Goal: Check status: Check status

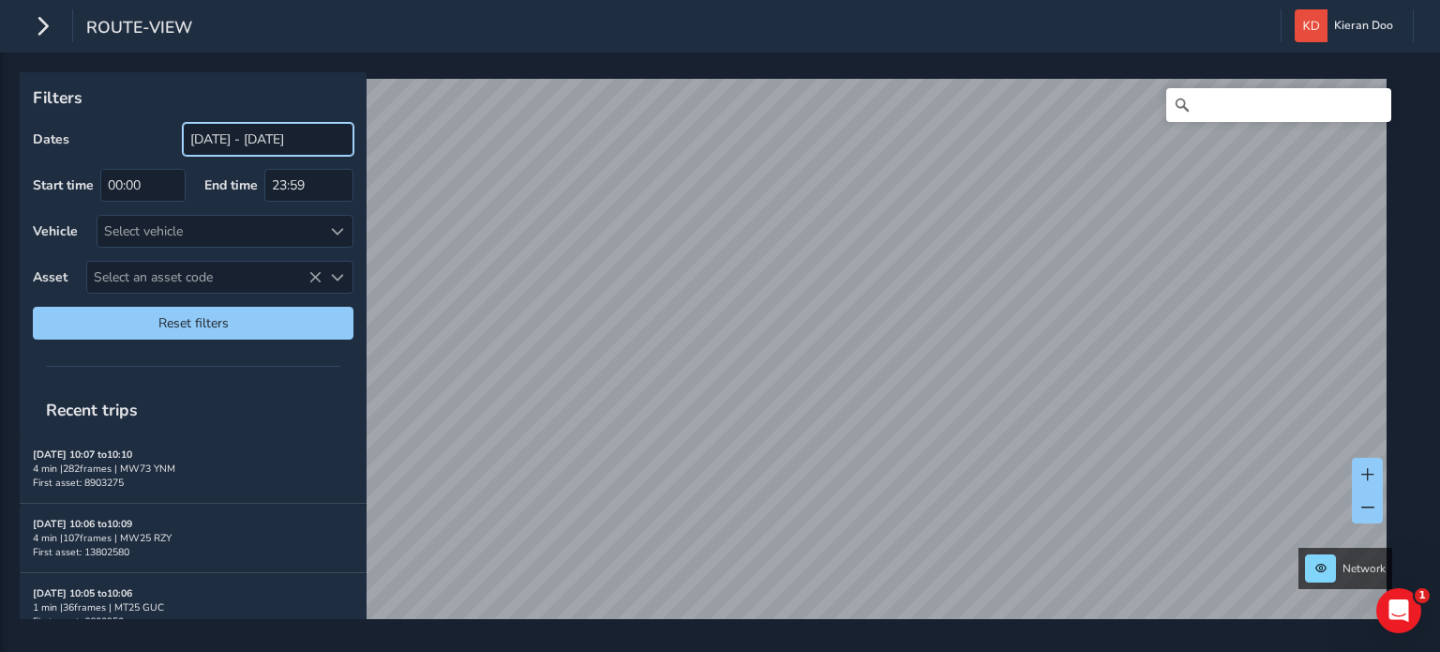
click at [235, 135] on input "[DATE] - [DATE]" at bounding box center [268, 139] width 171 height 33
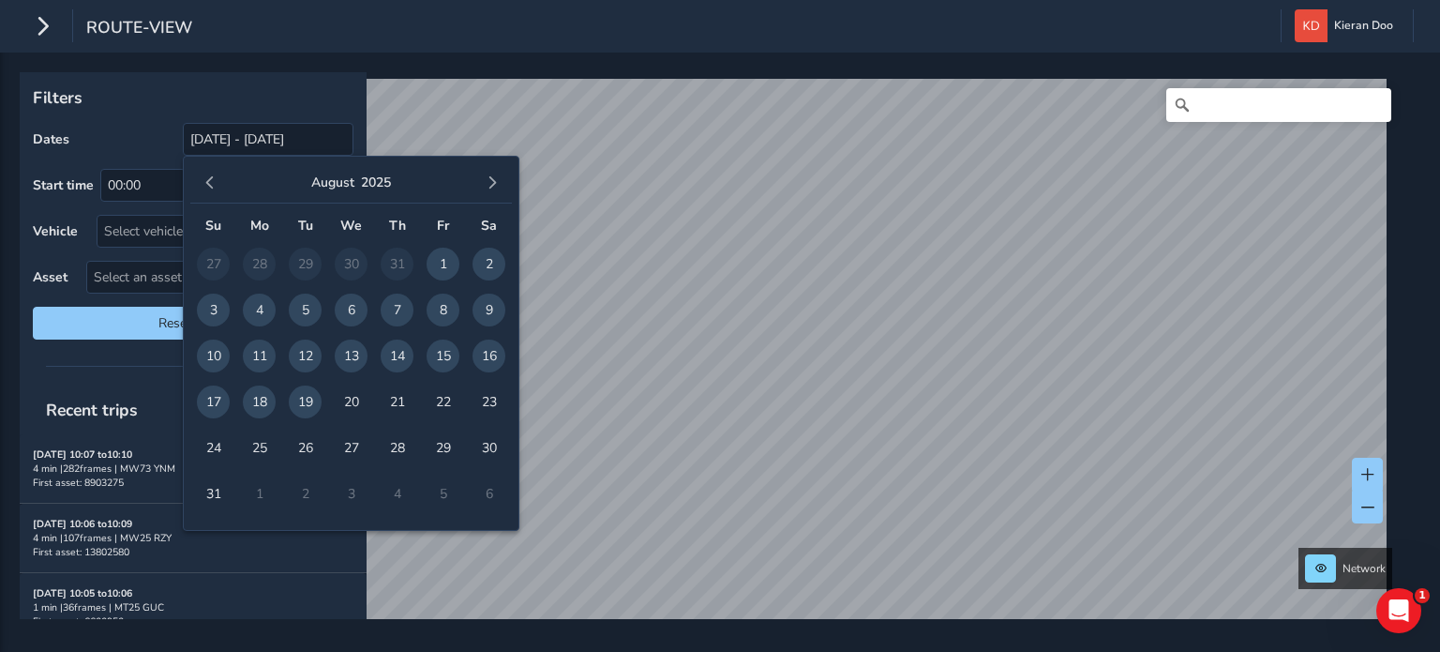
click at [217, 168] on div "[DATE]" at bounding box center [351, 183] width 322 height 40
click at [215, 174] on button "button" at bounding box center [210, 183] width 26 height 26
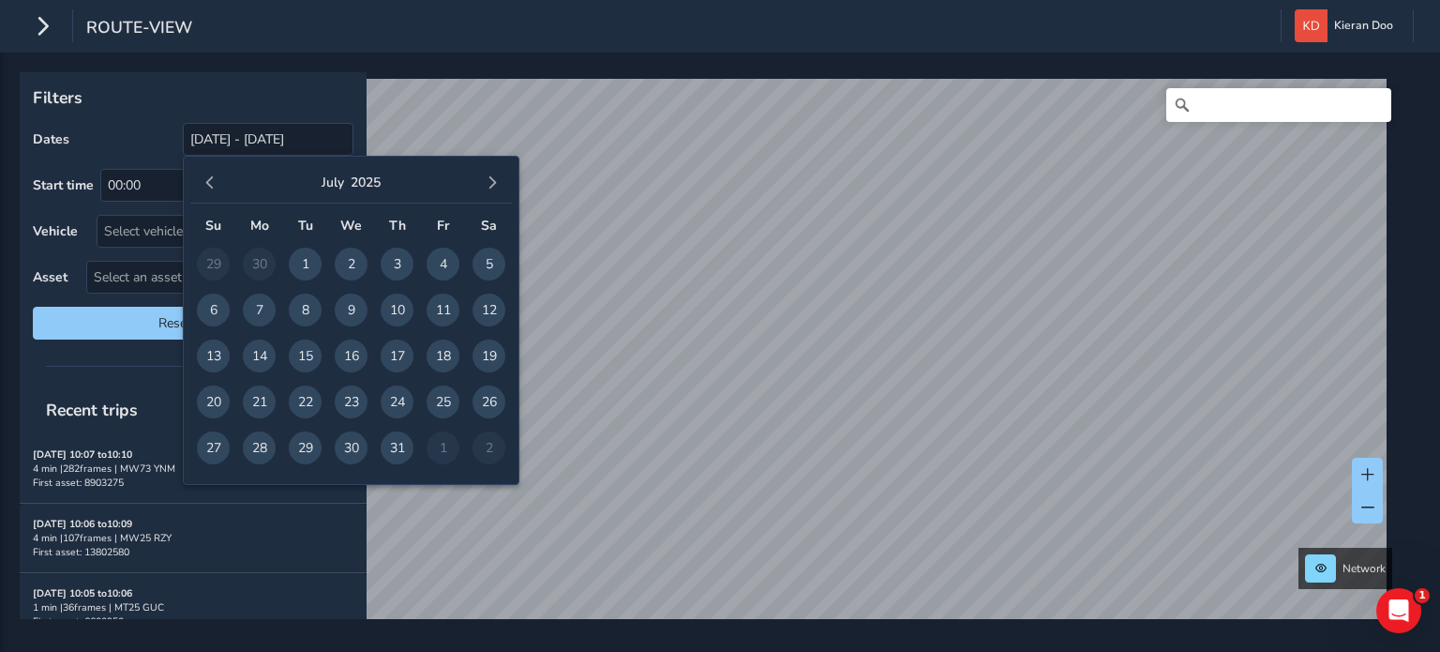
click at [215, 174] on button "button" at bounding box center [210, 183] width 26 height 26
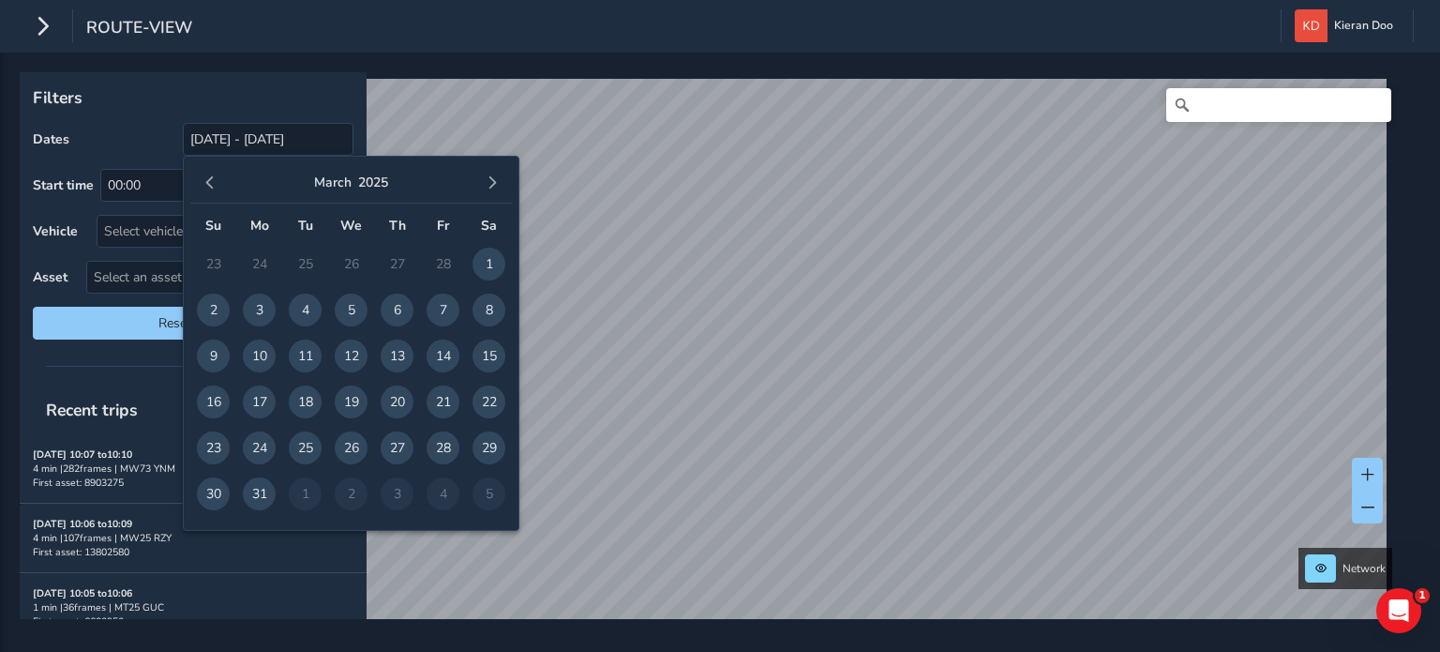
click at [215, 174] on button "button" at bounding box center [210, 183] width 26 height 26
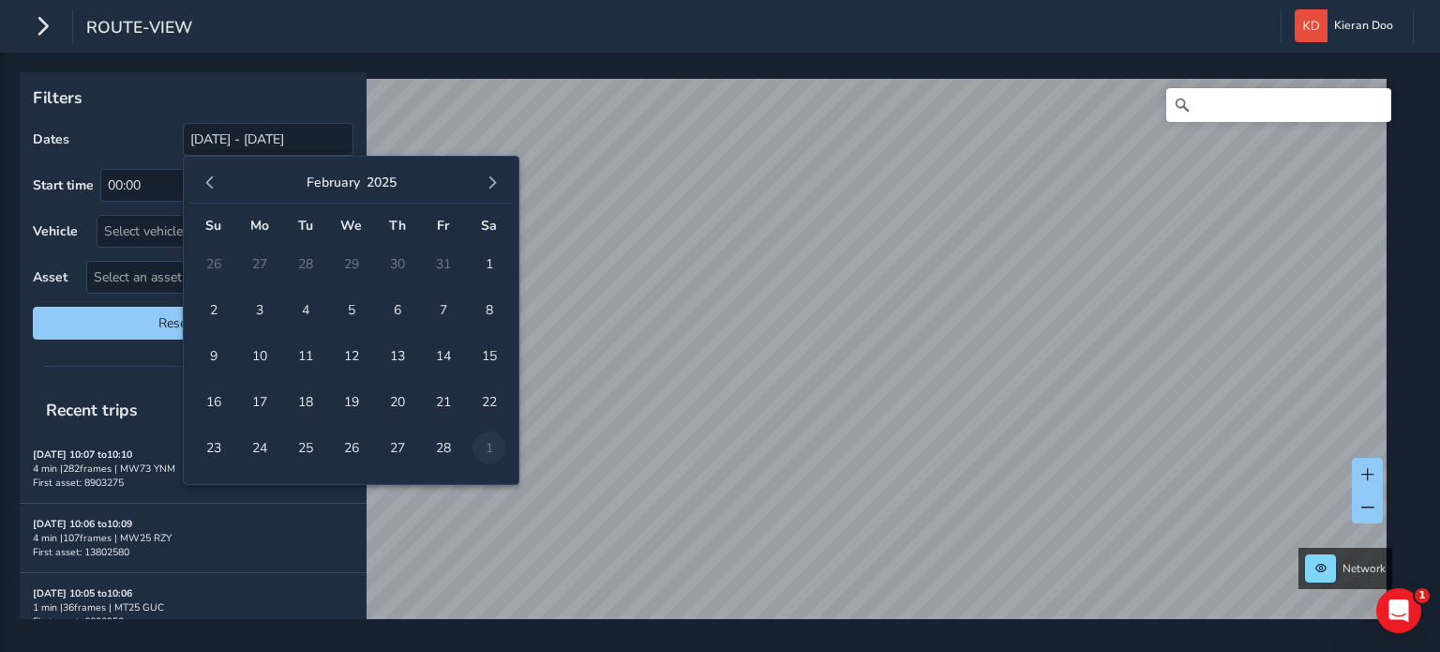
click at [215, 174] on button "button" at bounding box center [210, 183] width 26 height 26
click at [397, 265] on span "1" at bounding box center [397, 263] width 33 height 33
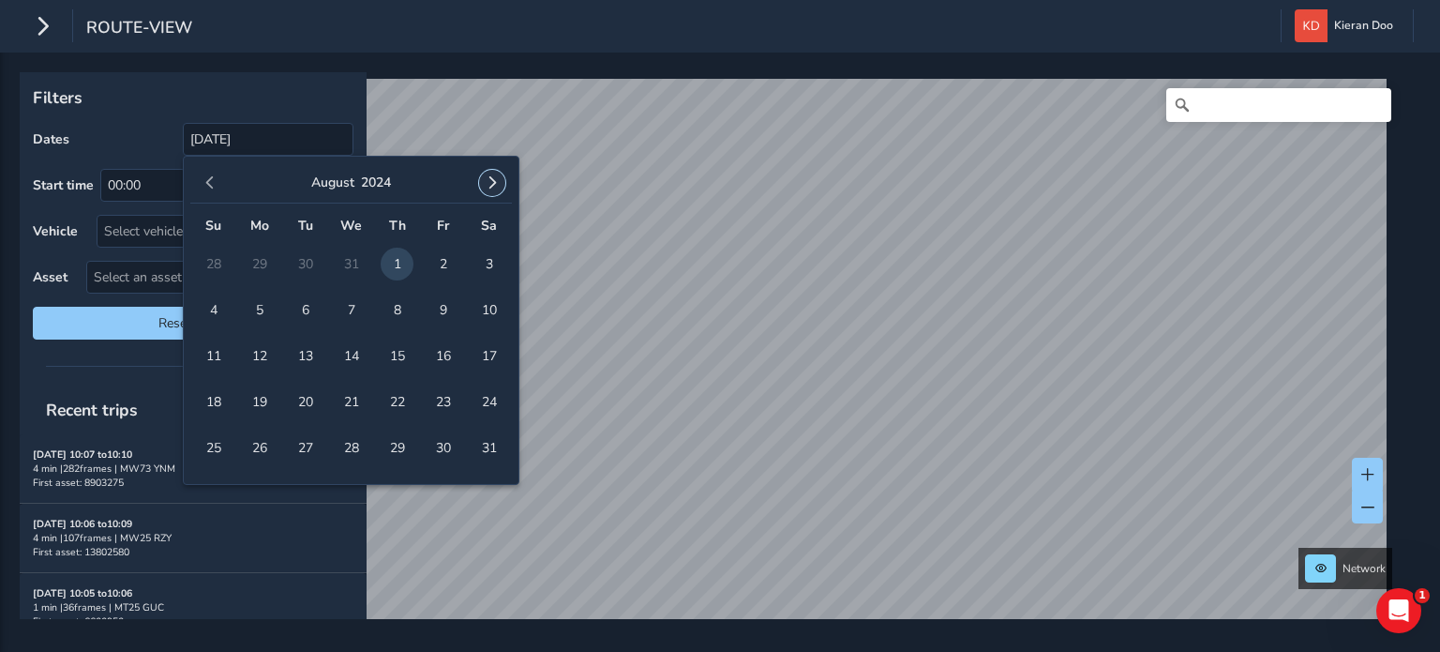
click at [487, 190] on button "button" at bounding box center [492, 183] width 26 height 26
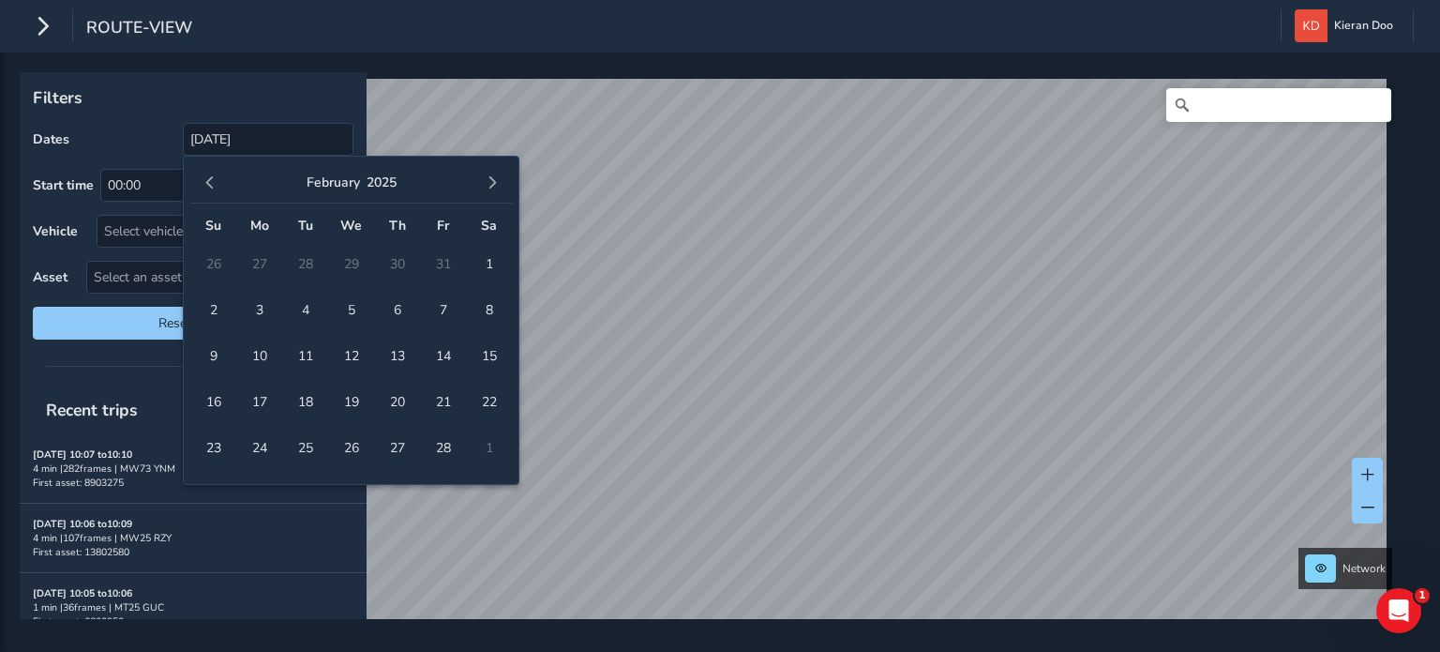
click at [487, 190] on button "button" at bounding box center [492, 183] width 26 height 26
click at [503, 197] on div "[DATE]" at bounding box center [351, 183] width 322 height 40
click at [494, 188] on span "button" at bounding box center [492, 182] width 13 height 13
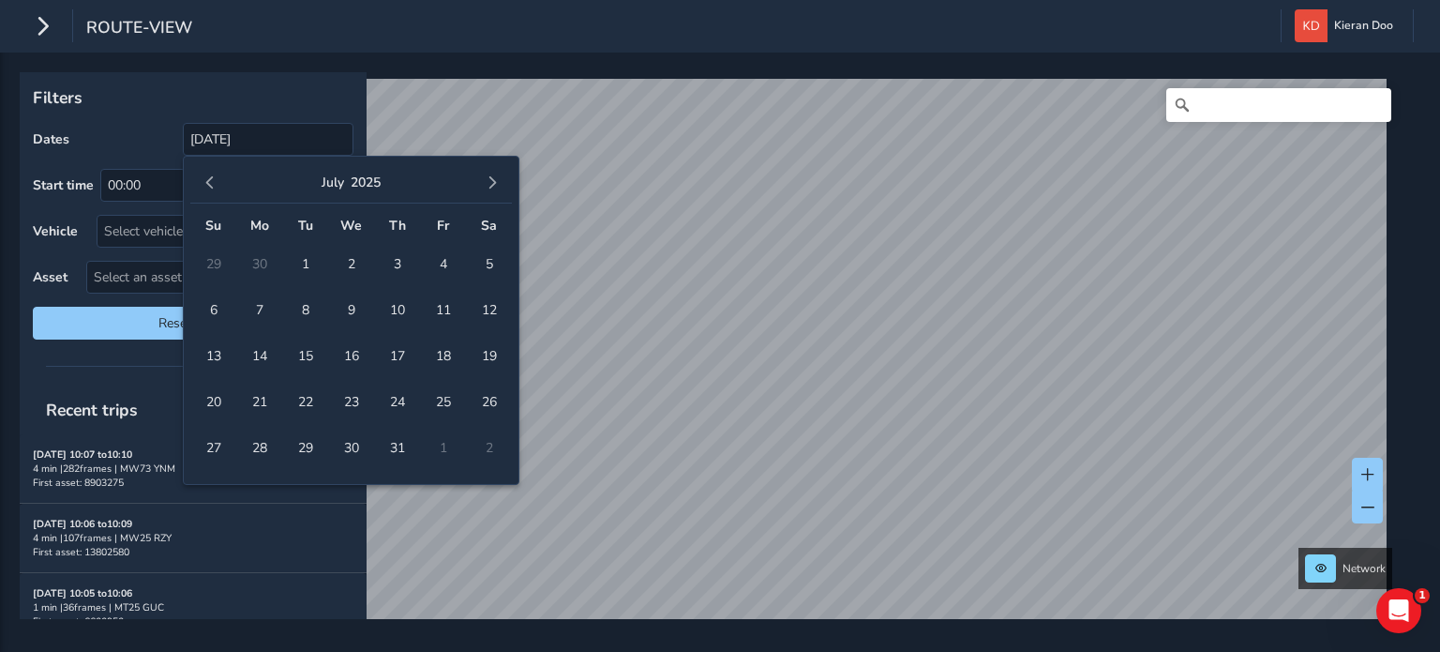
click at [494, 188] on span "button" at bounding box center [492, 182] width 13 height 13
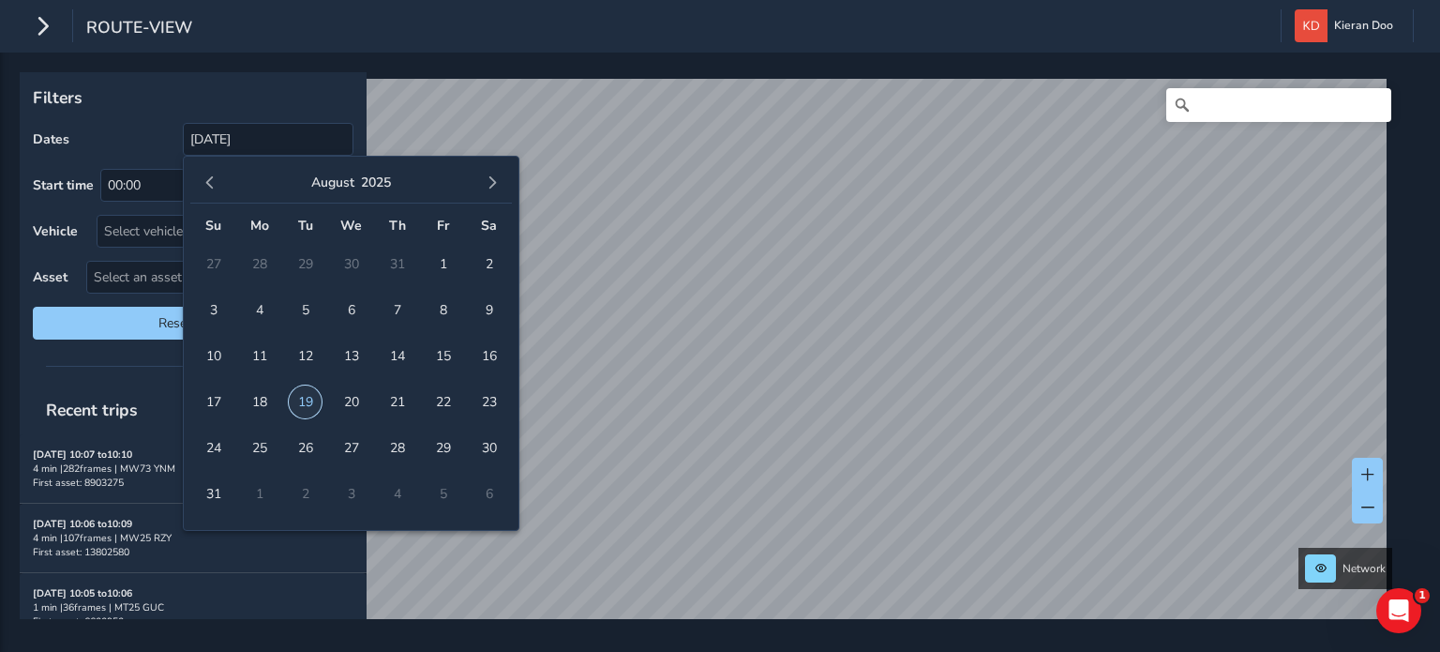
click at [306, 405] on span "19" at bounding box center [305, 401] width 33 height 33
type input "[DATE] - [DATE]"
